Goal: Check status: Check status

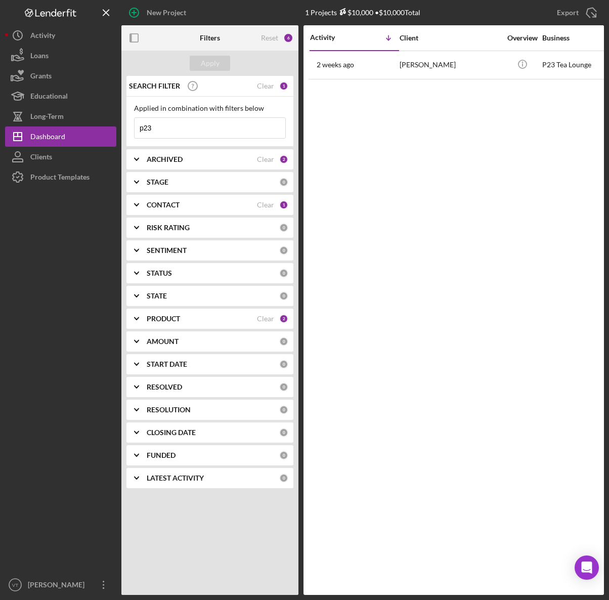
click at [168, 130] on input "p23" at bounding box center [210, 128] width 151 height 20
drag, startPoint x: 168, startPoint y: 130, endPoint x: 125, endPoint y: 130, distance: 43.5
click at [125, 130] on div "SEARCH FILTER Clear 1 Applied in combination with filters below p23 Icon/Menu C…" at bounding box center [209, 286] width 177 height 420
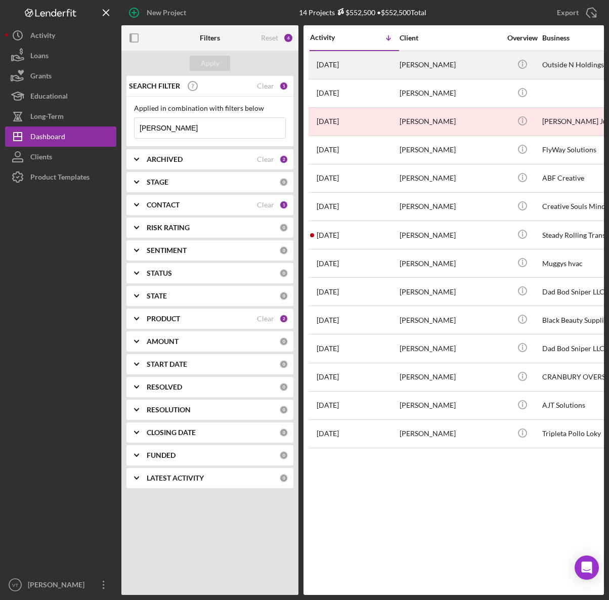
type input "[PERSON_NAME]"
click at [451, 60] on div "[PERSON_NAME]" at bounding box center [450, 65] width 101 height 27
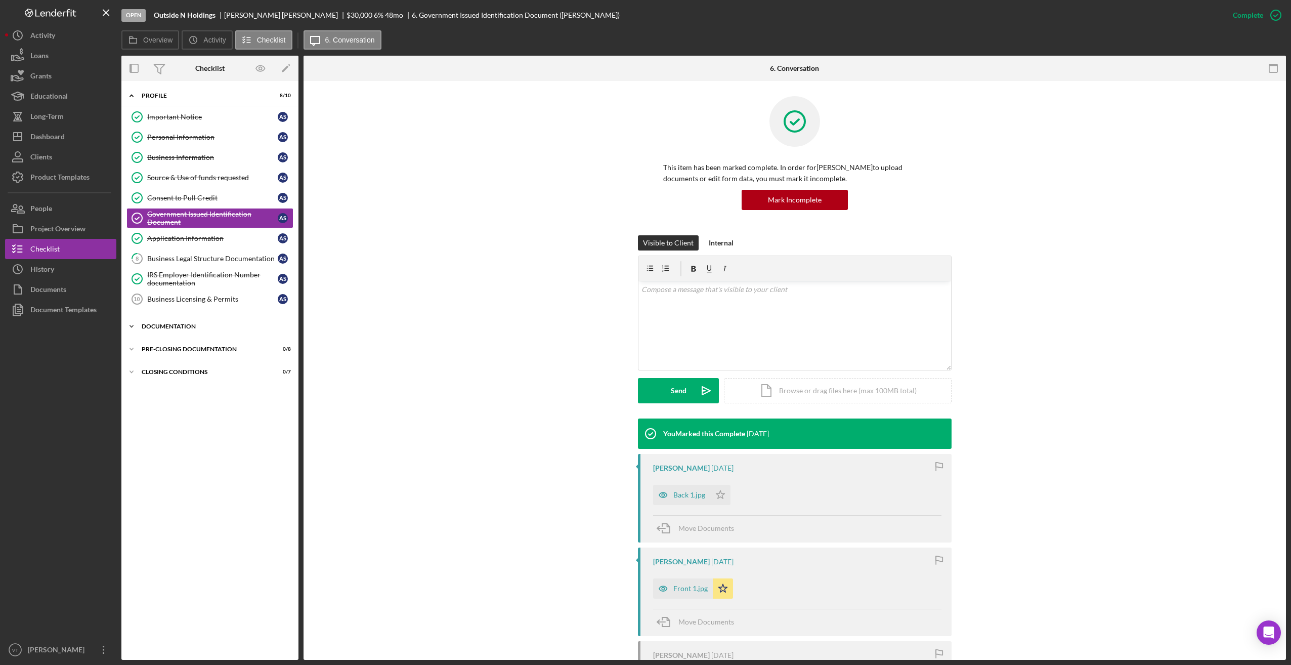
click at [137, 326] on icon "Icon/Expander" at bounding box center [131, 326] width 20 height 20
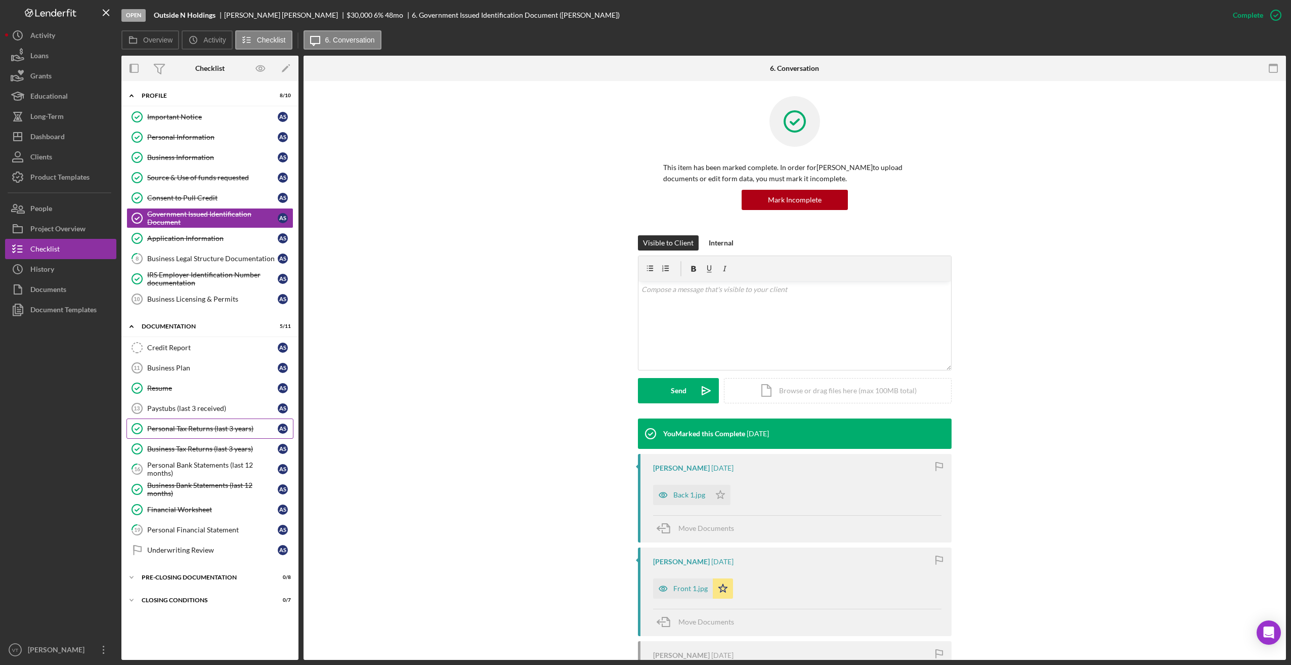
click at [191, 429] on div "Personal Tax Returns (last 3 years)" at bounding box center [212, 429] width 131 height 8
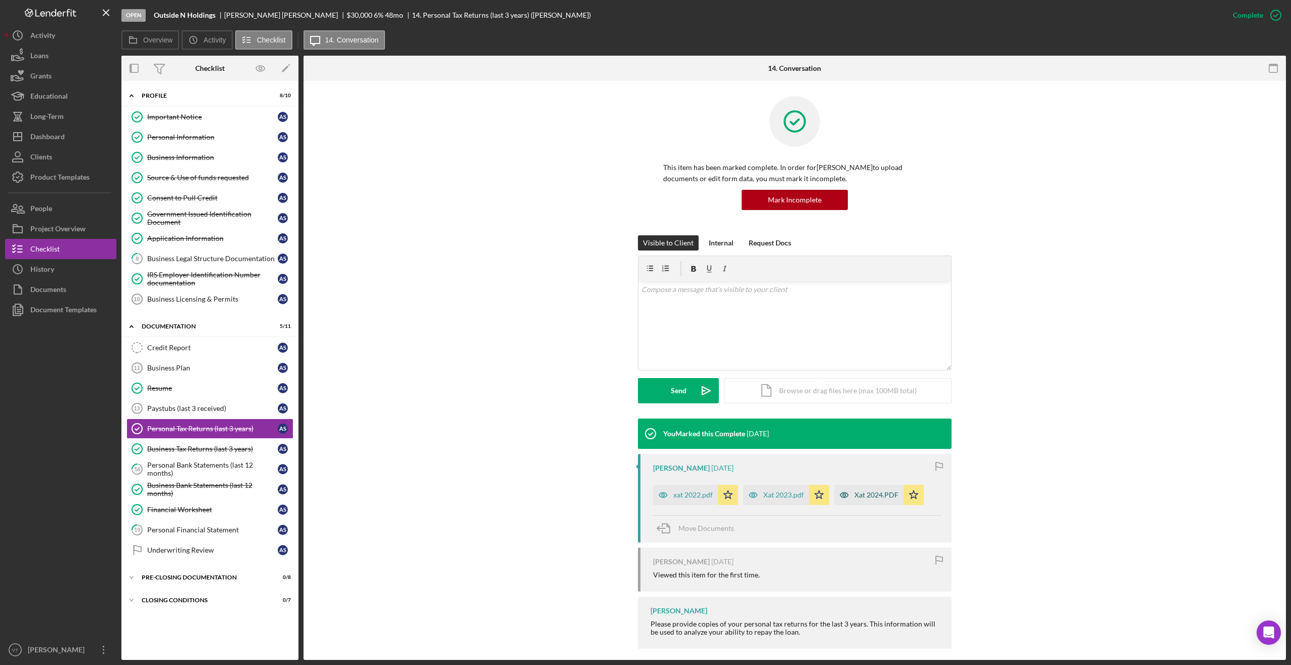
click at [609, 495] on div "Xat 2024.PDF" at bounding box center [877, 495] width 44 height 8
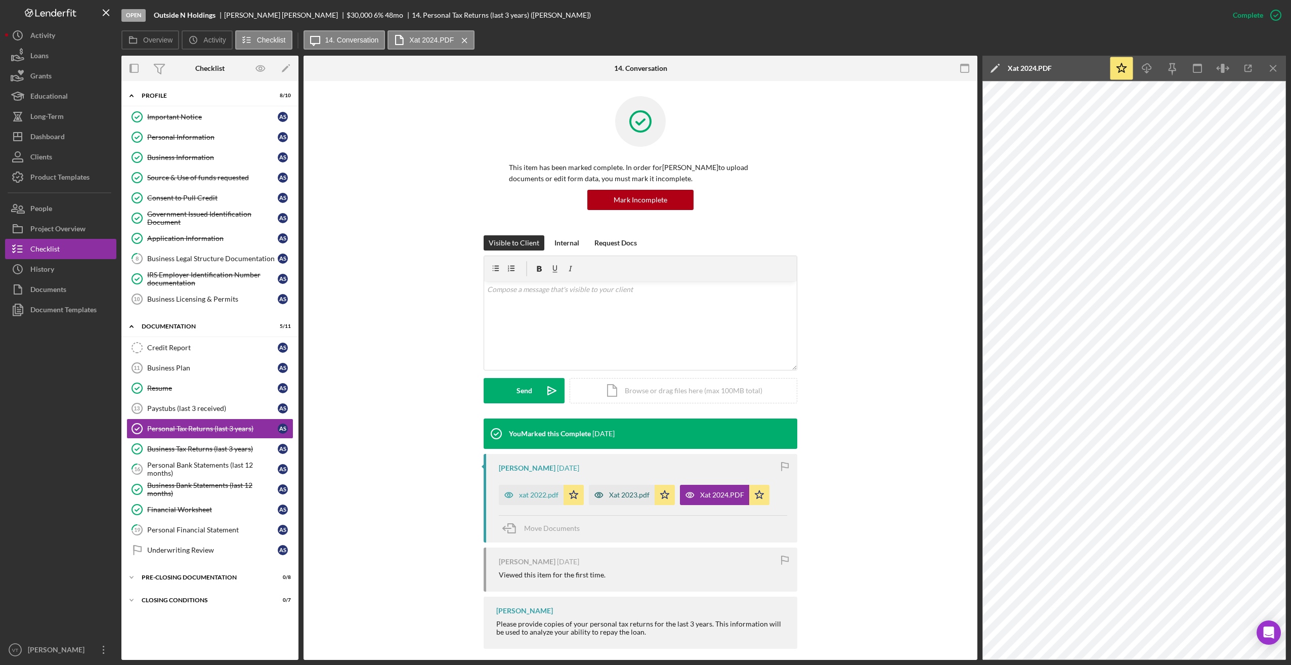
click at [609, 493] on div "Xat 2023.pdf" at bounding box center [629, 495] width 40 height 8
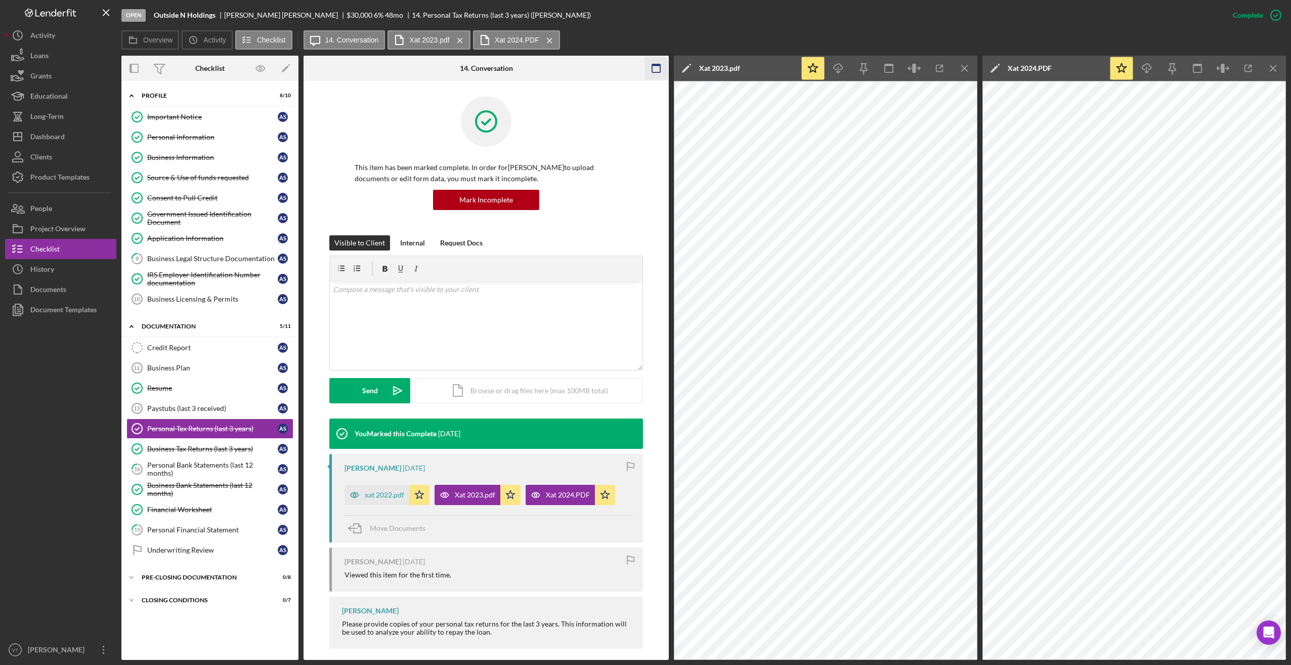
click at [609, 69] on icon "button" at bounding box center [656, 68] width 23 height 23
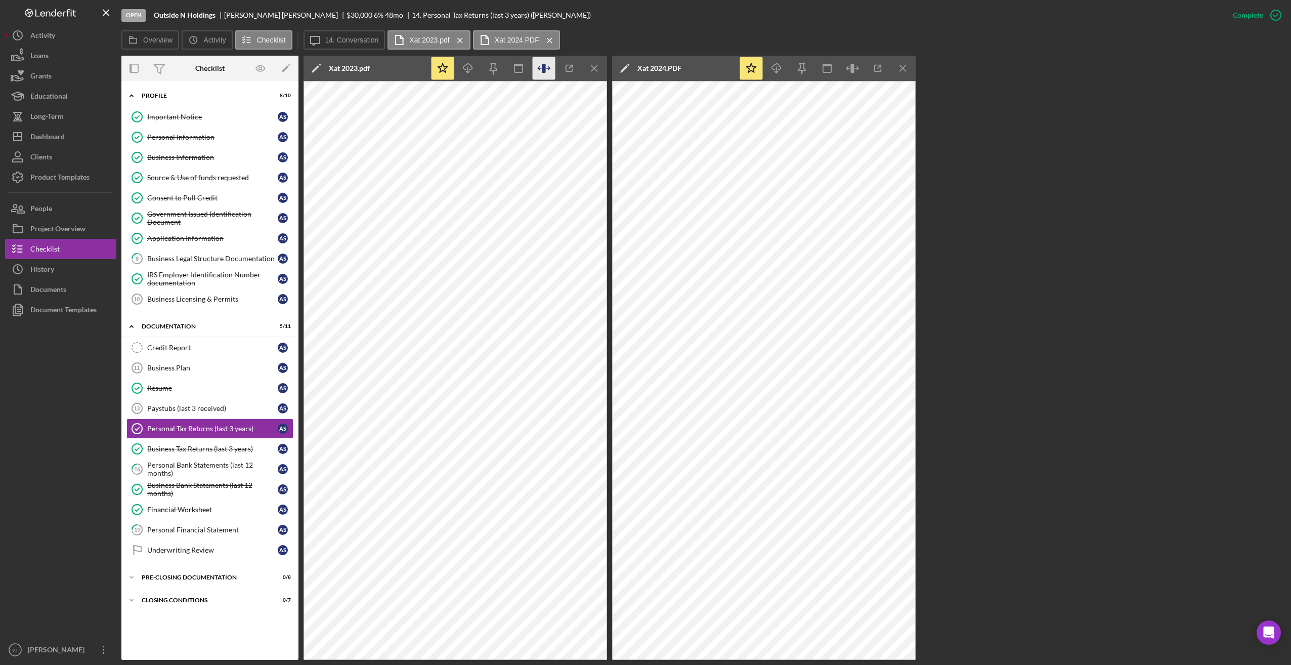
click at [547, 69] on icon "button" at bounding box center [544, 68] width 23 height 23
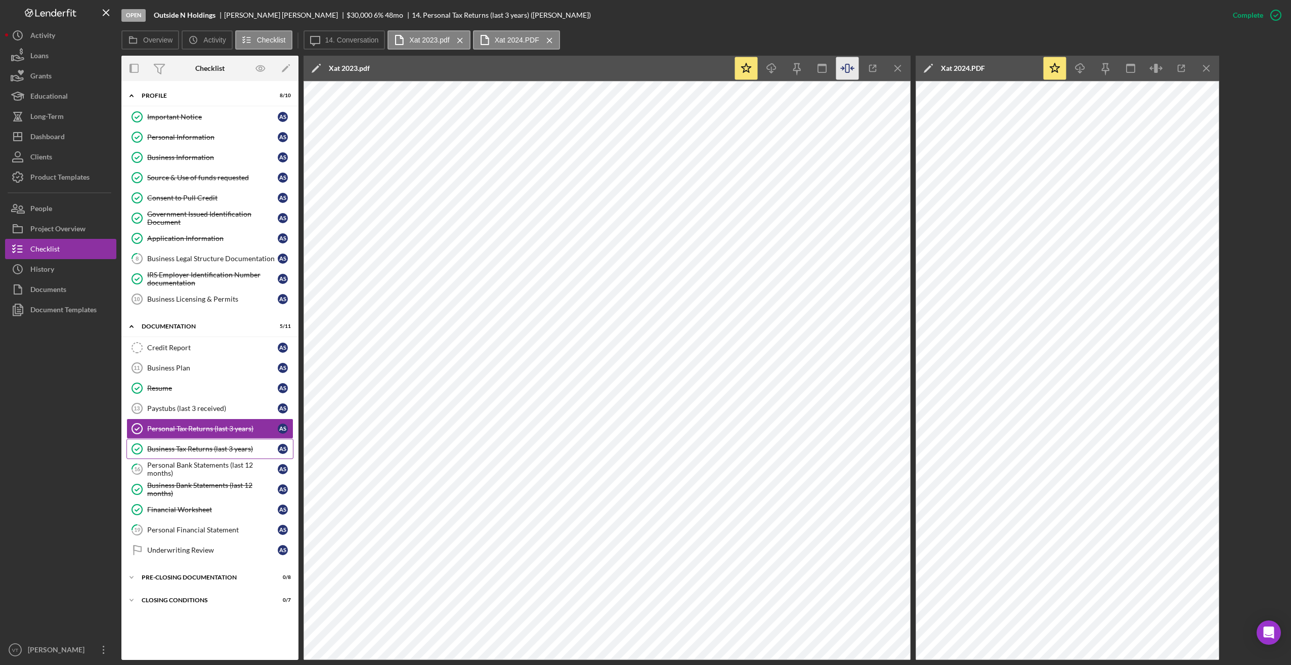
click at [237, 447] on div "Business Tax Returns (last 3 years)" at bounding box center [212, 449] width 131 height 8
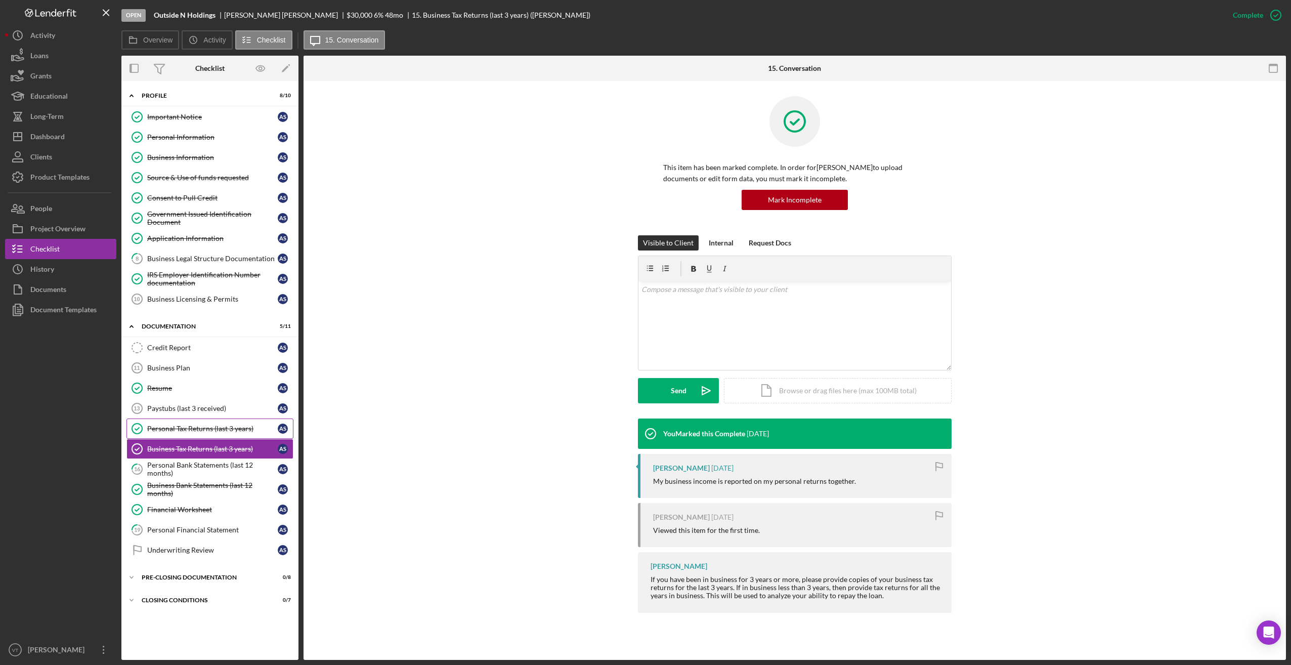
click at [237, 425] on div "Personal Tax Returns (last 3 years)" at bounding box center [212, 429] width 131 height 8
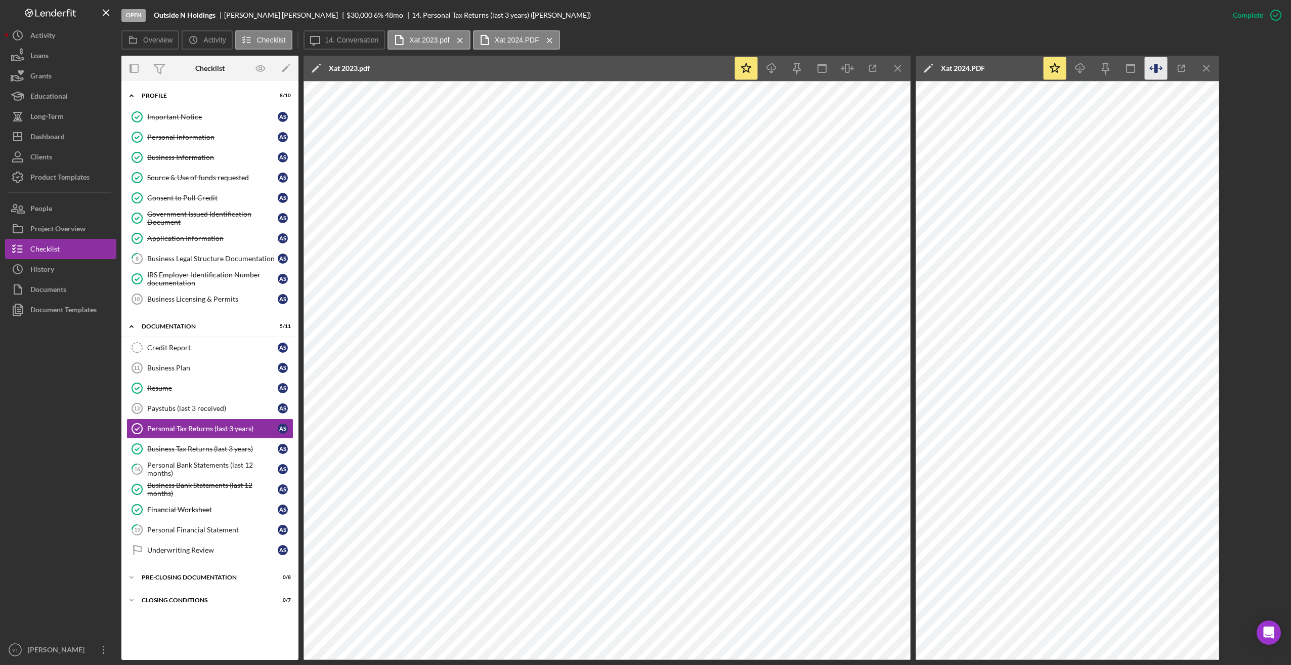
click at [609, 70] on icon "button" at bounding box center [1156, 68] width 23 height 23
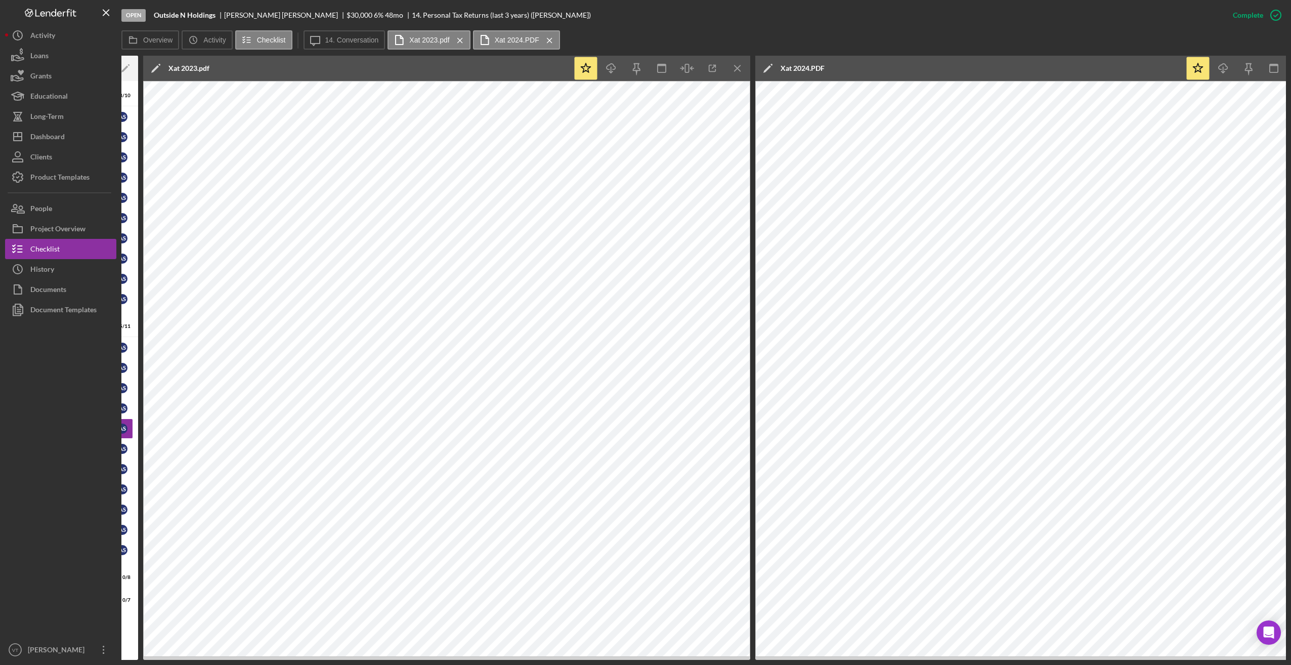
scroll to position [0, 166]
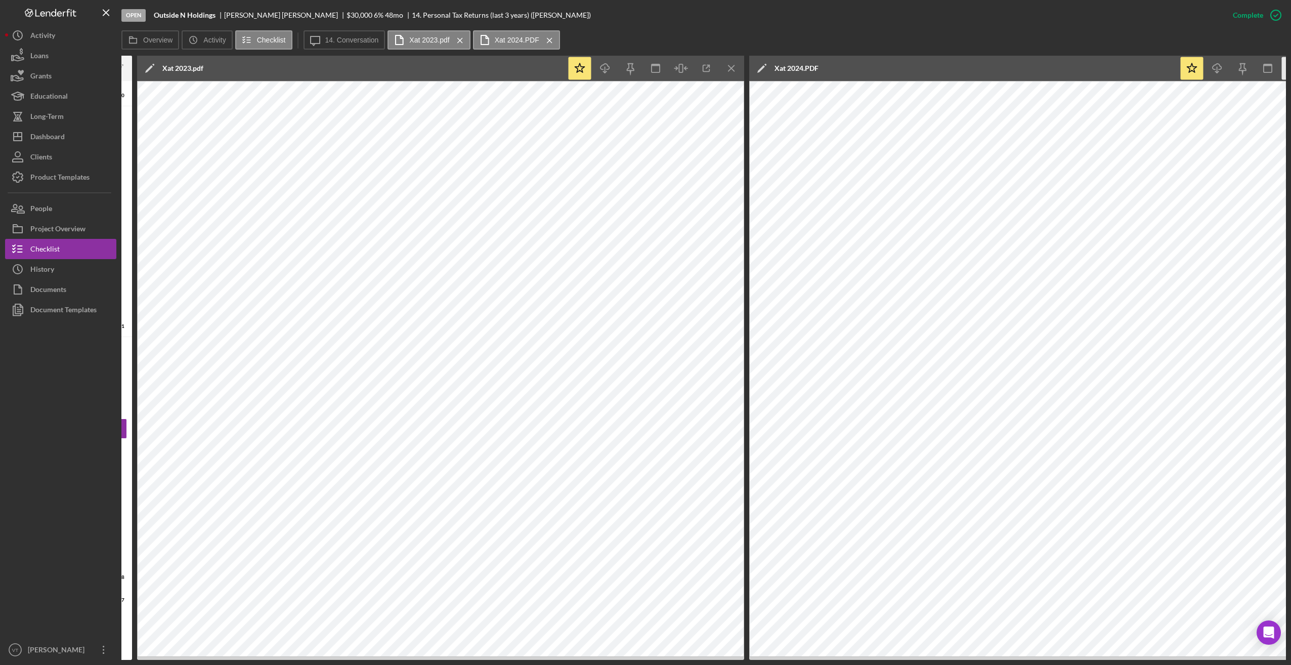
drag, startPoint x: 283, startPoint y: 660, endPoint x: 226, endPoint y: 658, distance: 56.7
click at [226, 600] on div "Open Outside N Holdings [PERSON_NAME] $30,000 $30,000 6 % 48 mo 14. Personal Ta…" at bounding box center [645, 332] width 1291 height 665
click at [113, 600] on icon "Icon/Overflow" at bounding box center [103, 649] width 25 height 25
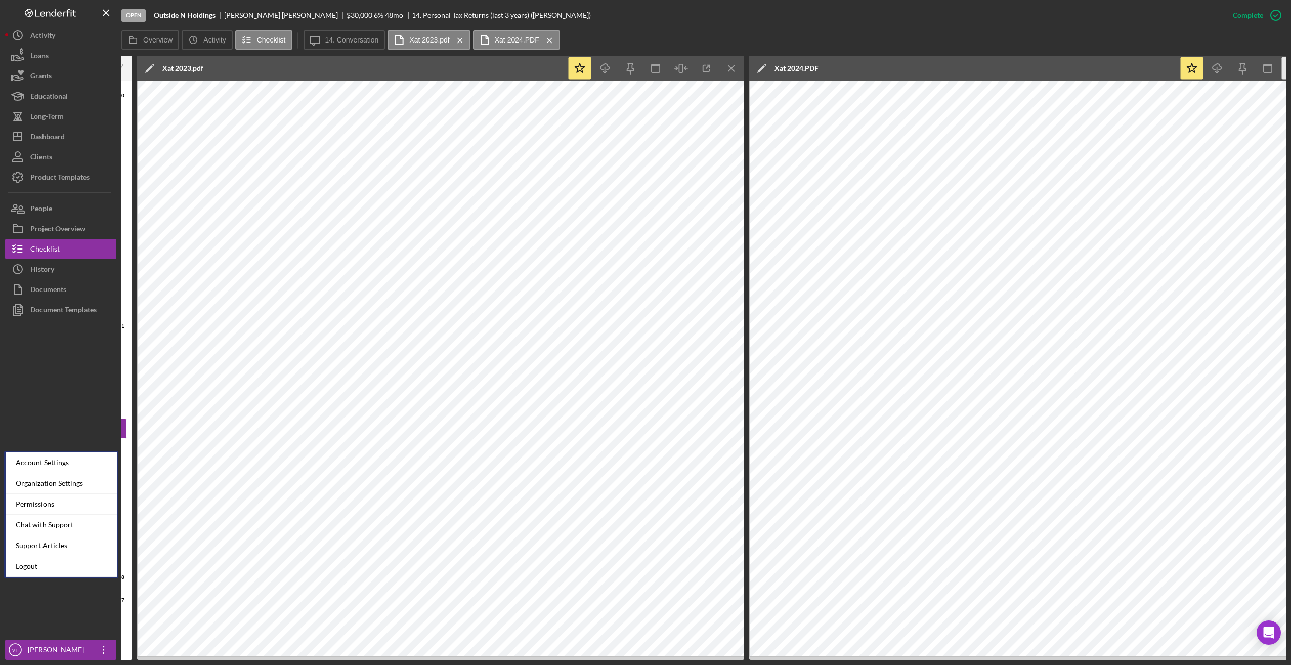
click at [163, 600] on div "Open Outside N Holdings [PERSON_NAME] $30,000 $30,000 6 % 48 mo 14. Personal Ta…" at bounding box center [645, 332] width 1291 height 665
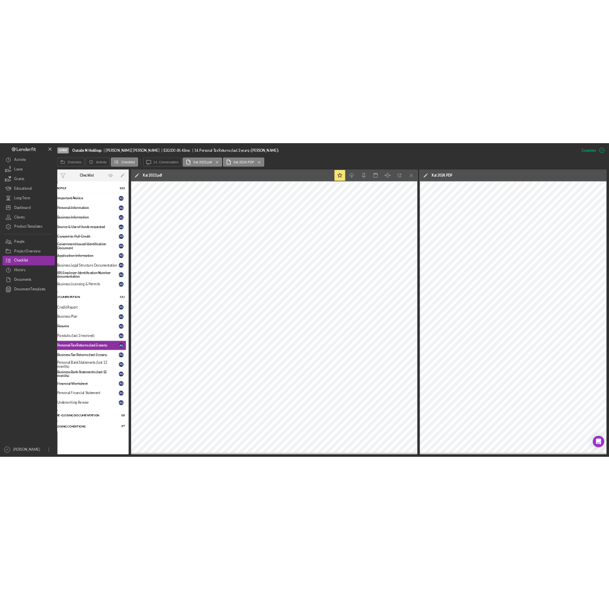
scroll to position [0, 0]
